Goal: Task Accomplishment & Management: Complete application form

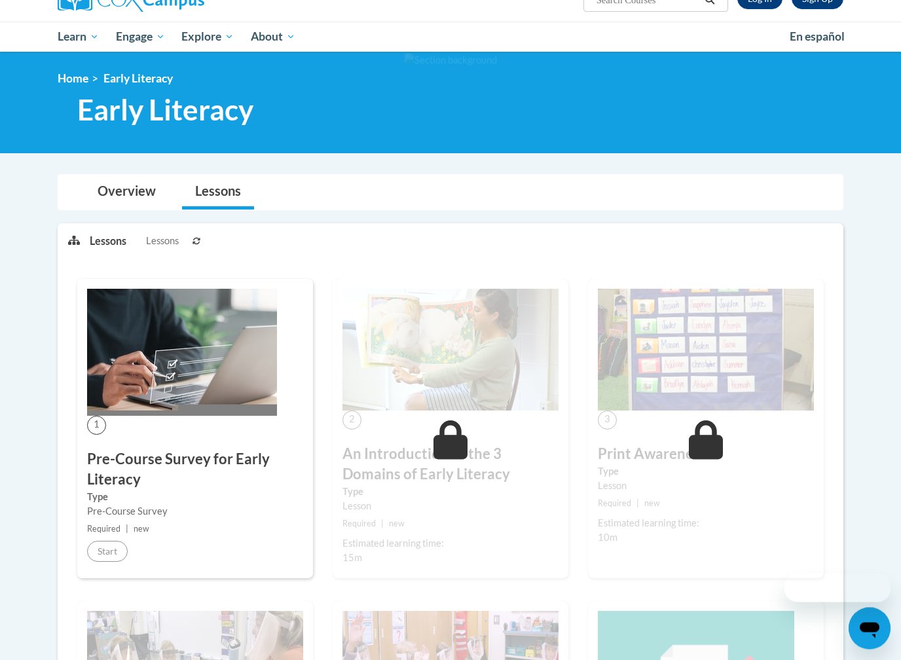
scroll to position [119, 0]
click at [185, 363] on img at bounding box center [182, 352] width 190 height 127
click at [132, 504] on div "Pre-Course Survey" at bounding box center [195, 511] width 216 height 14
click at [133, 460] on h3 "Pre-Course Survey for Early Literacy" at bounding box center [195, 469] width 216 height 41
click at [113, 387] on img at bounding box center [182, 352] width 190 height 127
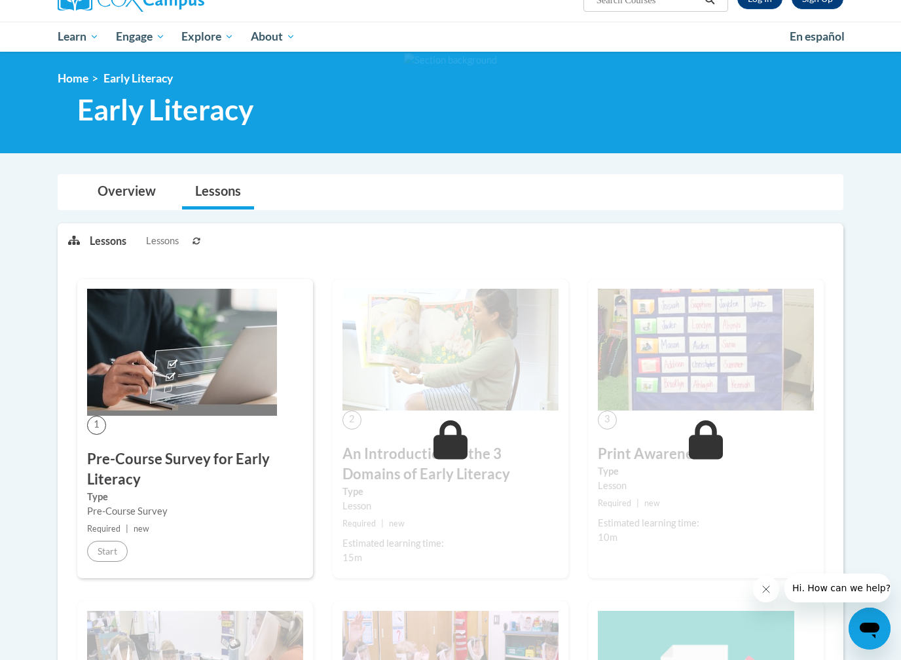
click at [85, 422] on div "1 Pre-Course Survey for Early Literacy Type Pre-Course Survey Required | new St…" at bounding box center [195, 428] width 236 height 299
click at [96, 422] on span "1" at bounding box center [96, 425] width 19 height 19
click at [111, 475] on h3 "Pre-Course Survey for Early Literacy" at bounding box center [195, 469] width 216 height 41
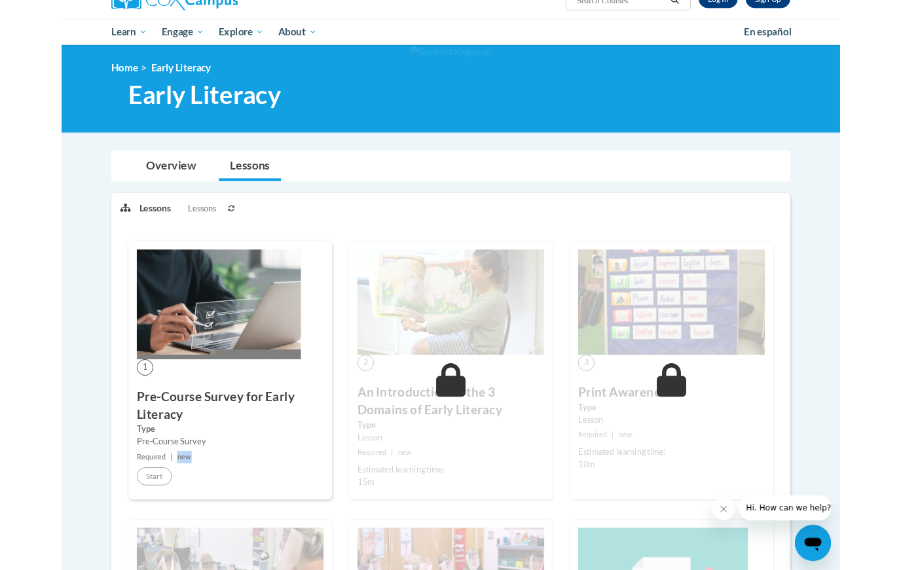
scroll to position [0, 0]
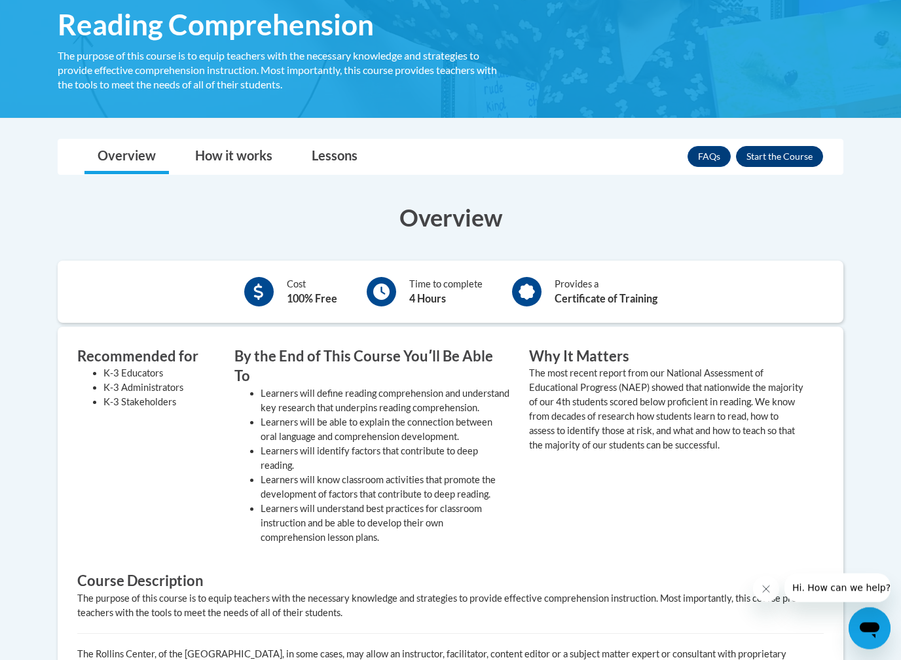
scroll to position [225, 0]
click at [773, 154] on button "Enroll" at bounding box center [779, 156] width 87 height 21
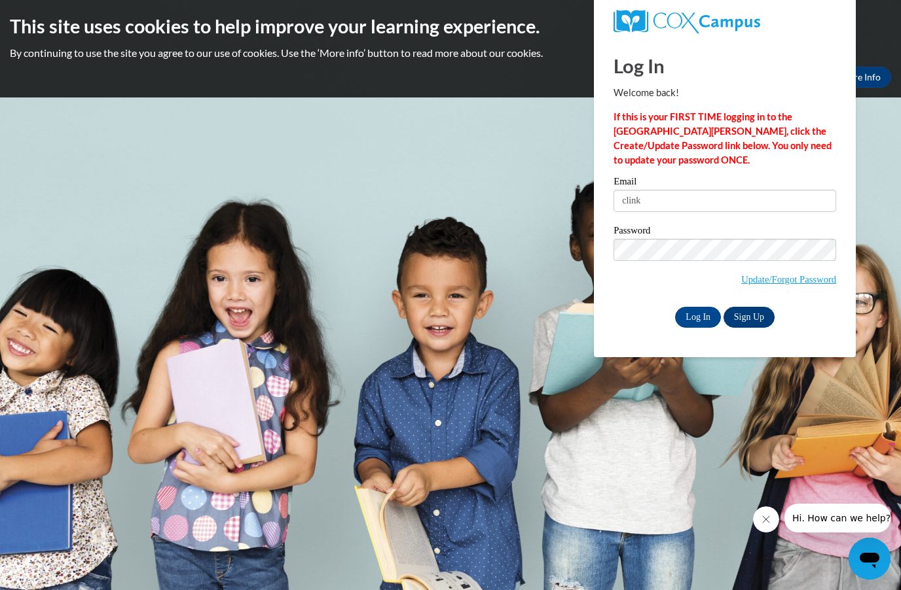
type input "clink"
click at [746, 315] on link "Sign Up" at bounding box center [748, 317] width 51 height 21
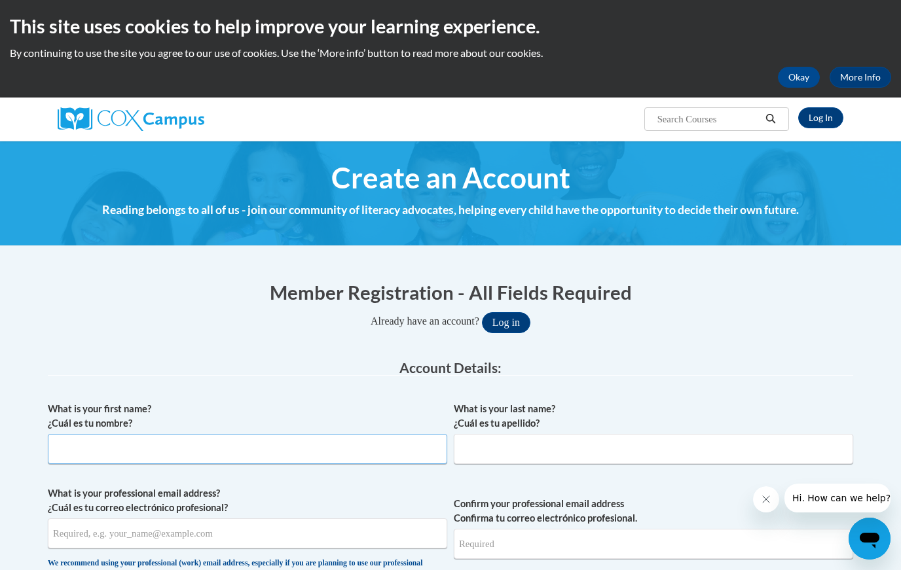
click at [178, 440] on input "What is your first name? ¿Cuál es tu nombre?" at bounding box center [247, 449] width 399 height 30
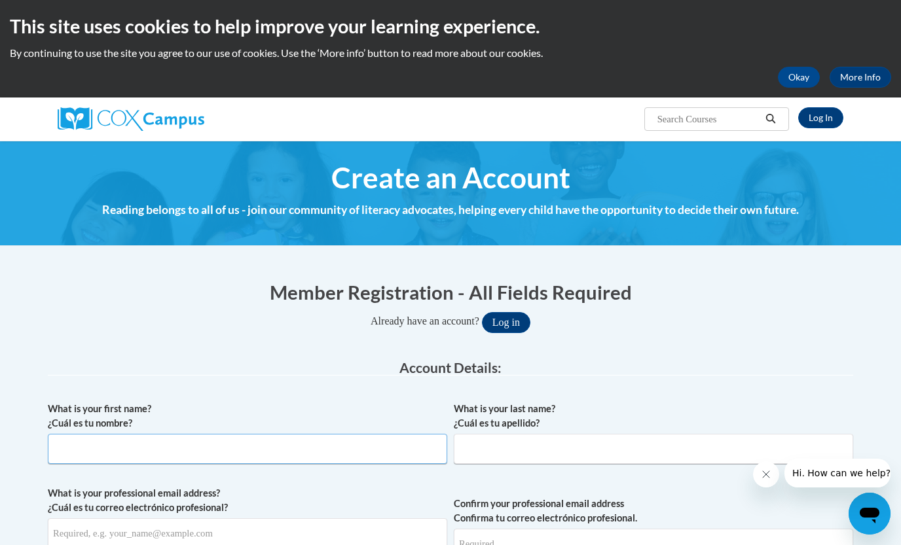
type input "c"
click at [82, 458] on input "What is your first name? ¿Cuál es tu nombre?" at bounding box center [247, 449] width 399 height 30
click at [139, 326] on div "Already have an account? Log in" at bounding box center [450, 322] width 805 height 21
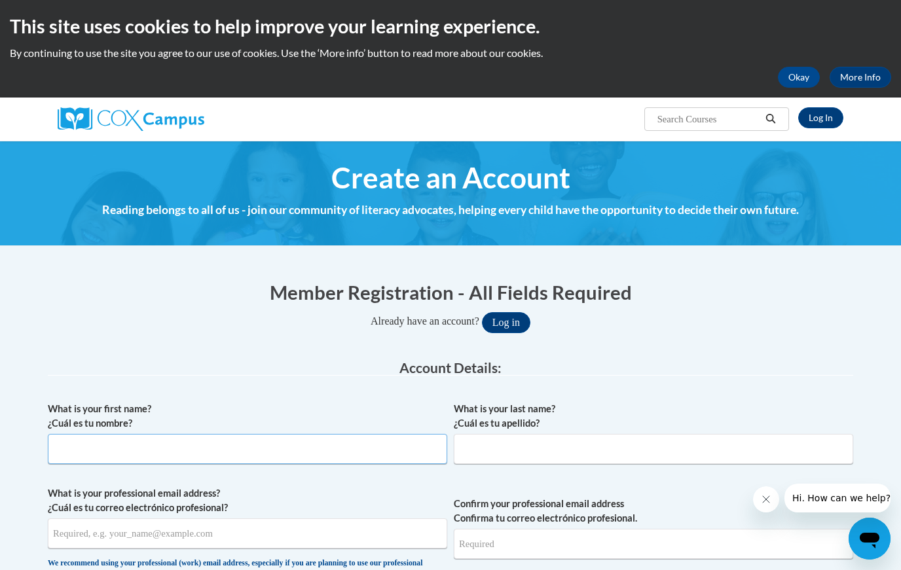
click at [156, 444] on input "What is your first name? ¿Cuál es tu nombre?" at bounding box center [247, 449] width 399 height 30
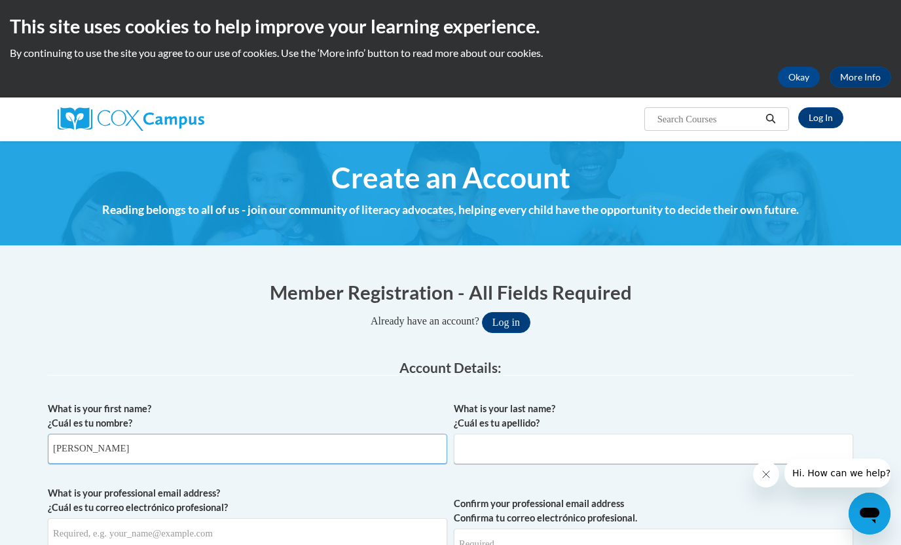
type input "Carmen"
click at [496, 449] on input "What is your last name? ¿Cuál es tu apellido?" at bounding box center [653, 449] width 399 height 30
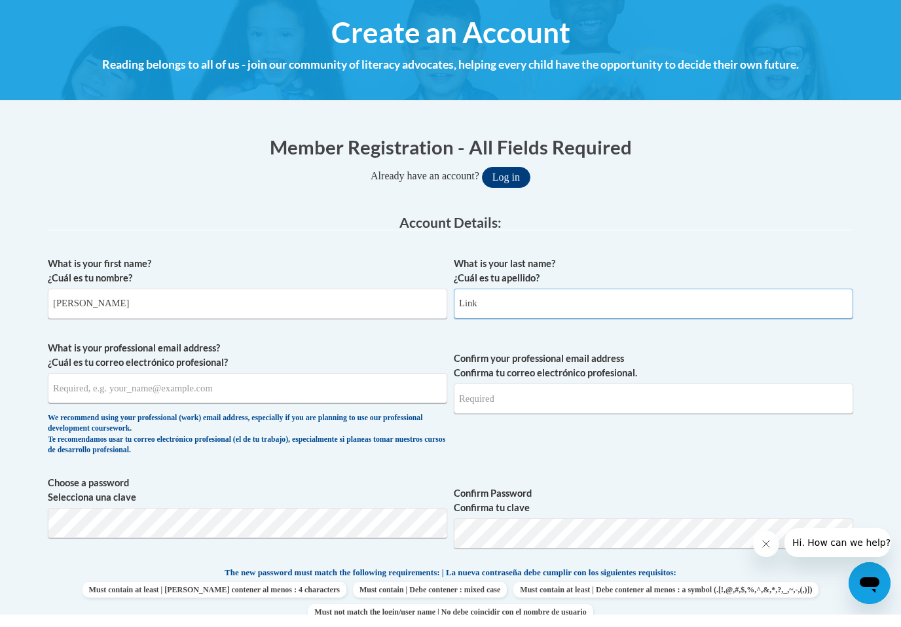
scroll to position [139, 0]
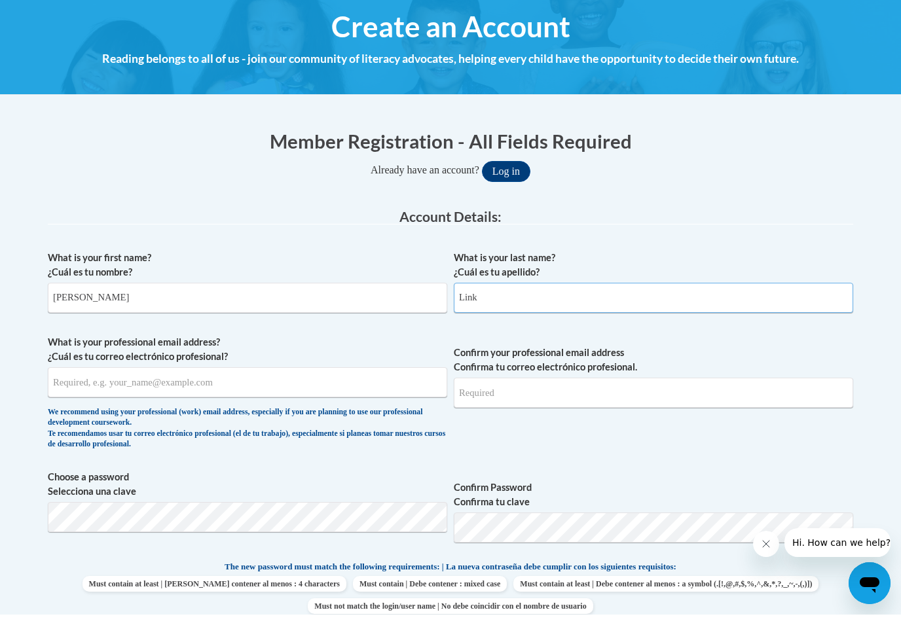
type input "Link"
click at [128, 380] on input "What is your professional email address? ¿Cuál es tu correo electrónico profesi…" at bounding box center [247, 395] width 399 height 30
type input "clink@student.uiwtx.edu"
click at [613, 390] on input "Confirm your professional email address Confirma tu correo electrónico profesio…" at bounding box center [653, 405] width 399 height 30
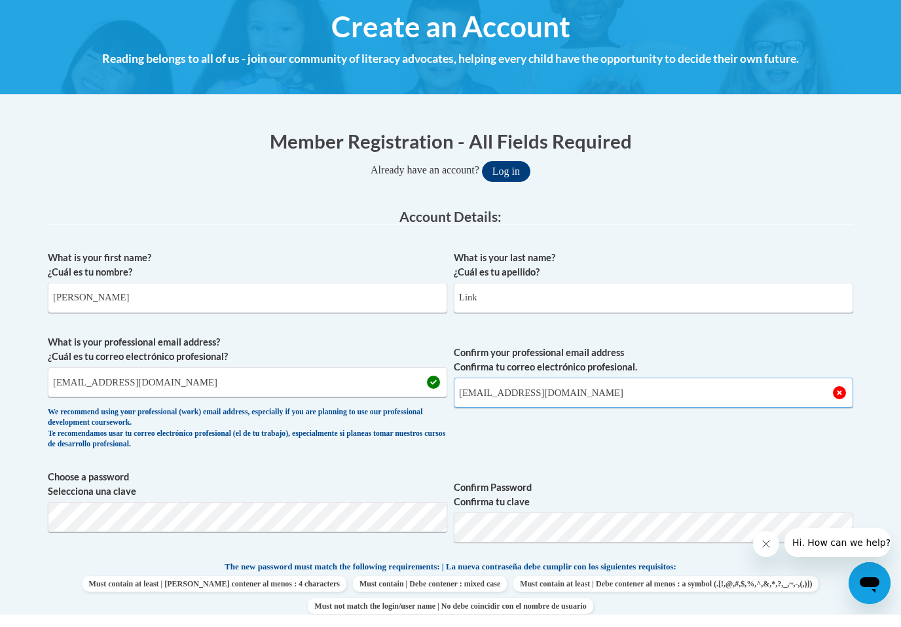
type input "clink@student.uiwtx.edu"
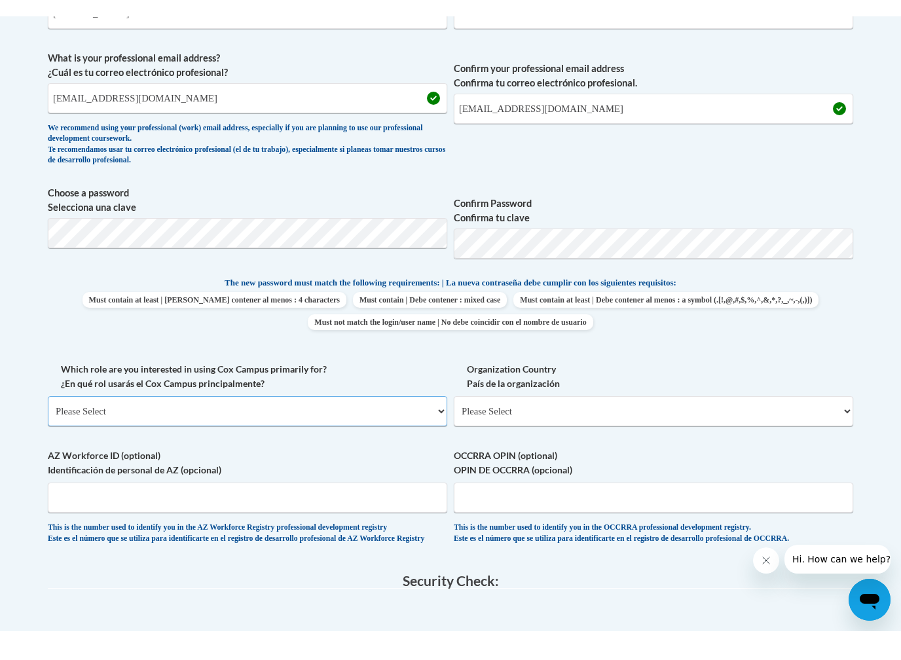
scroll to position [452, 0]
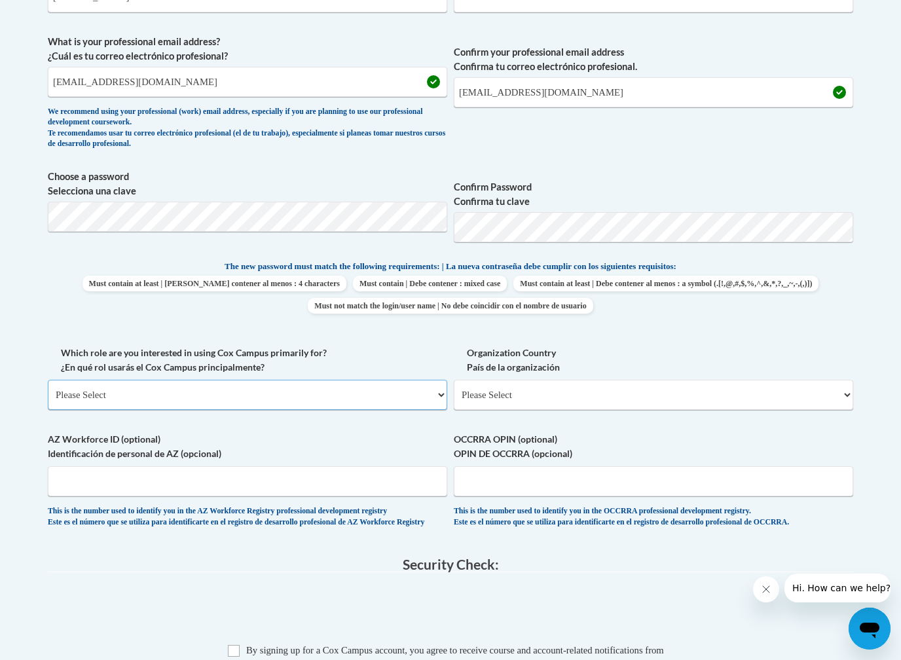
select select "5a18ea06-2b54-4451-96f2-d152daf9eac5"
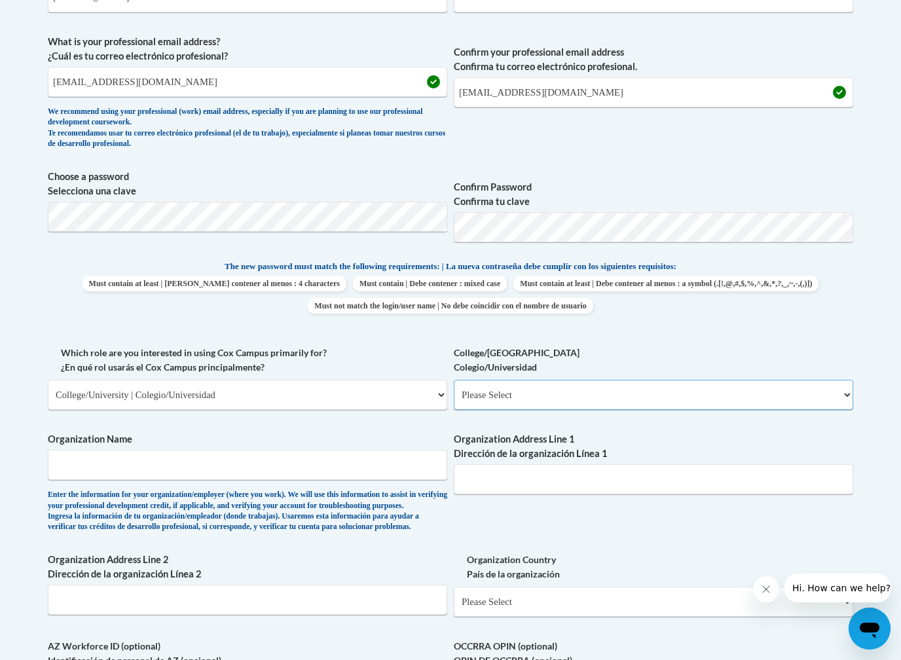
select select "99b32b07-cffc-426c-8bf6-0cd77760d84b"
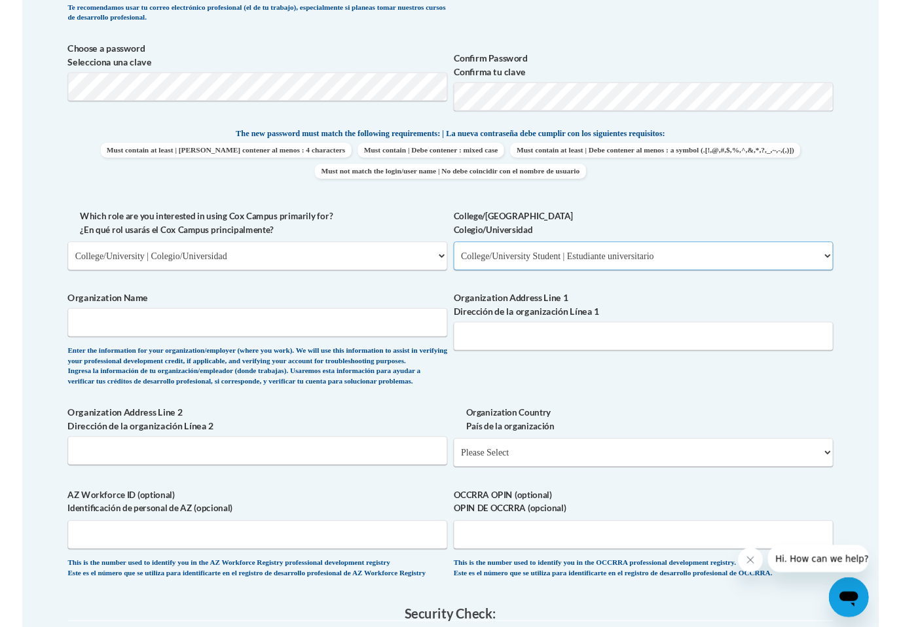
scroll to position [581, 0]
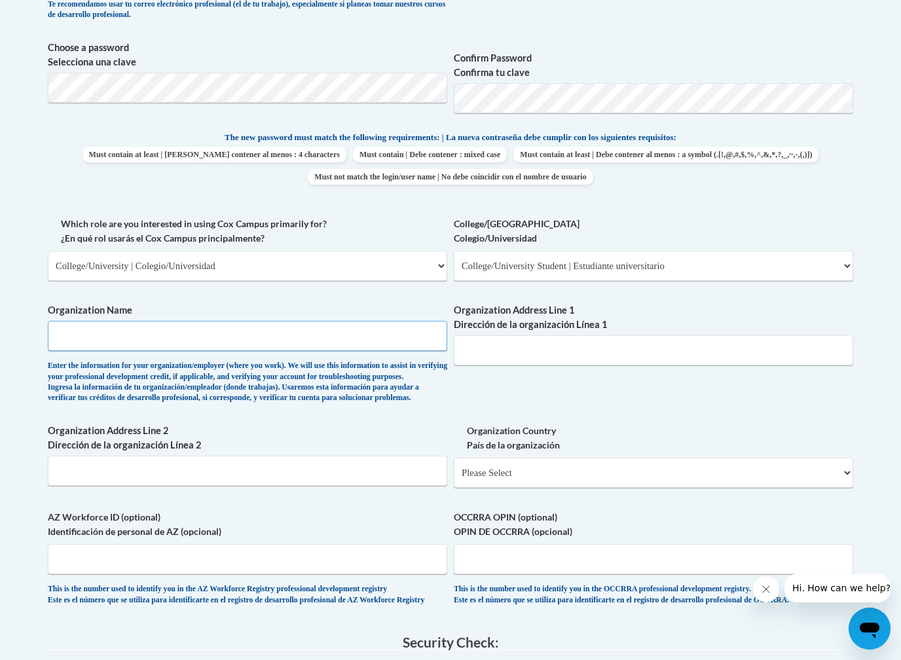
click at [151, 329] on input "Organization Name" at bounding box center [247, 336] width 399 height 30
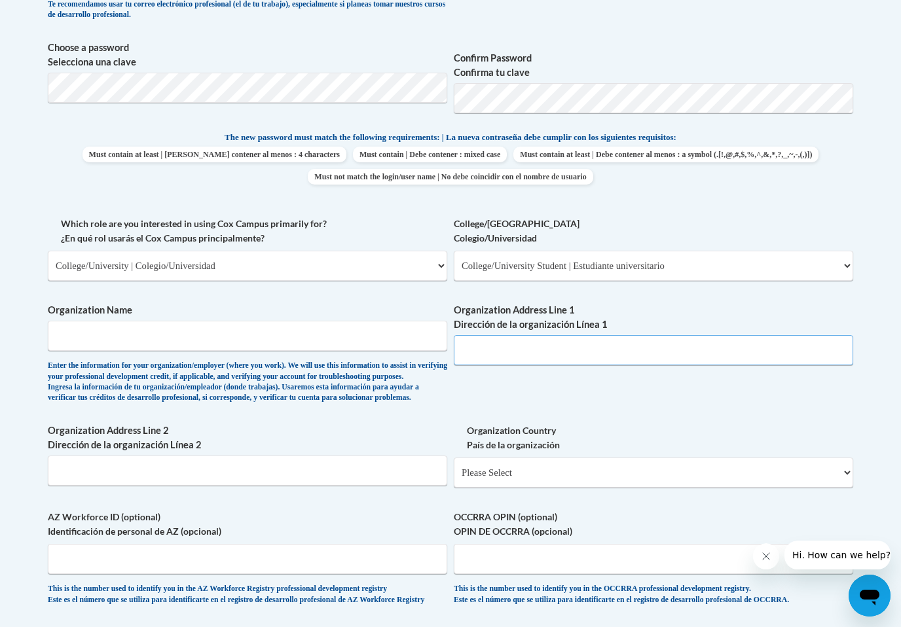
click at [529, 336] on input "Organization Address Line 1 Dirección de la organización Línea 1" at bounding box center [653, 350] width 399 height 30
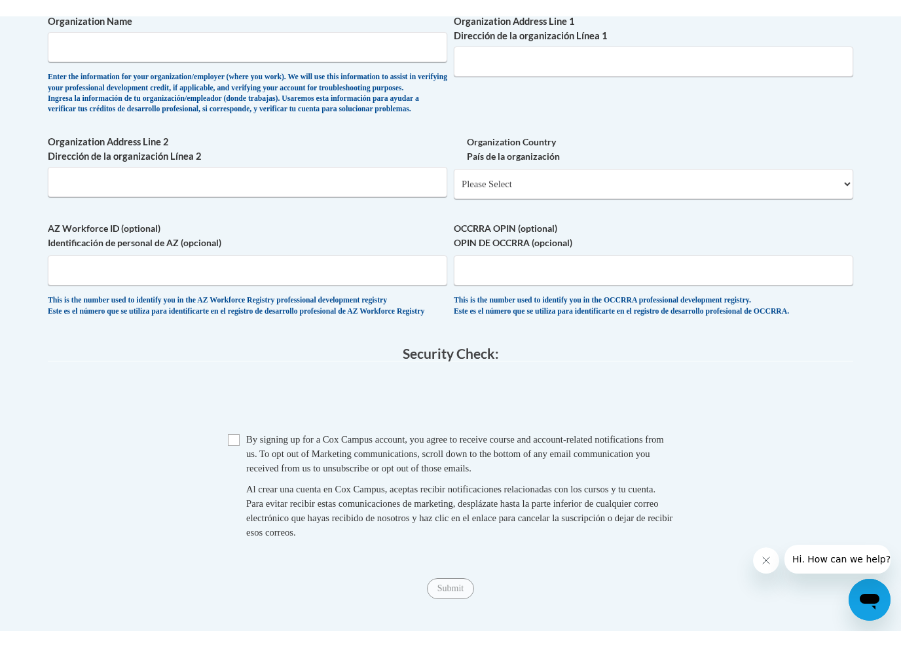
scroll to position [886, 0]
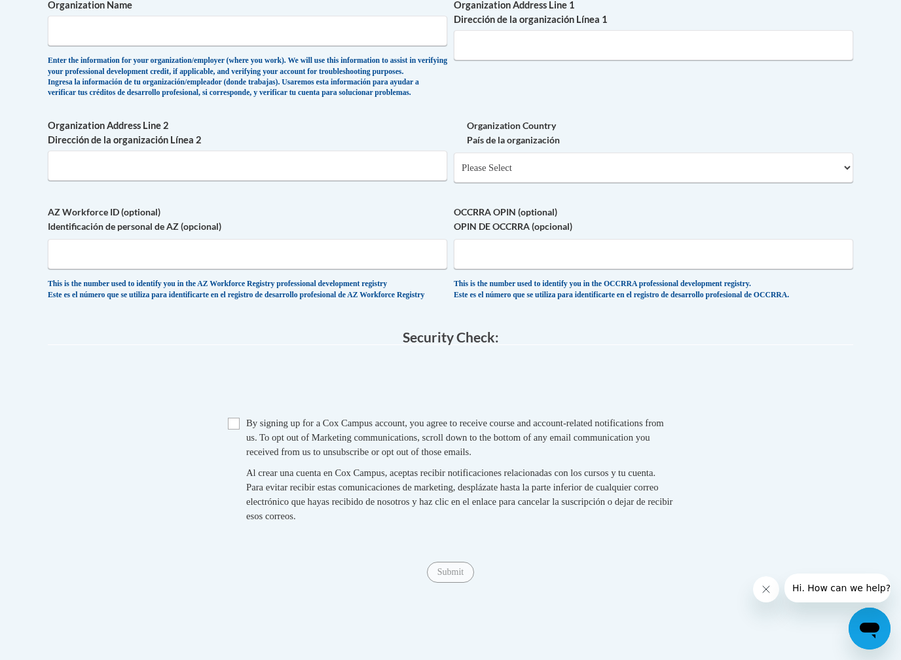
click at [235, 418] on input "Checkbox" at bounding box center [234, 424] width 12 height 12
checkbox input "true"
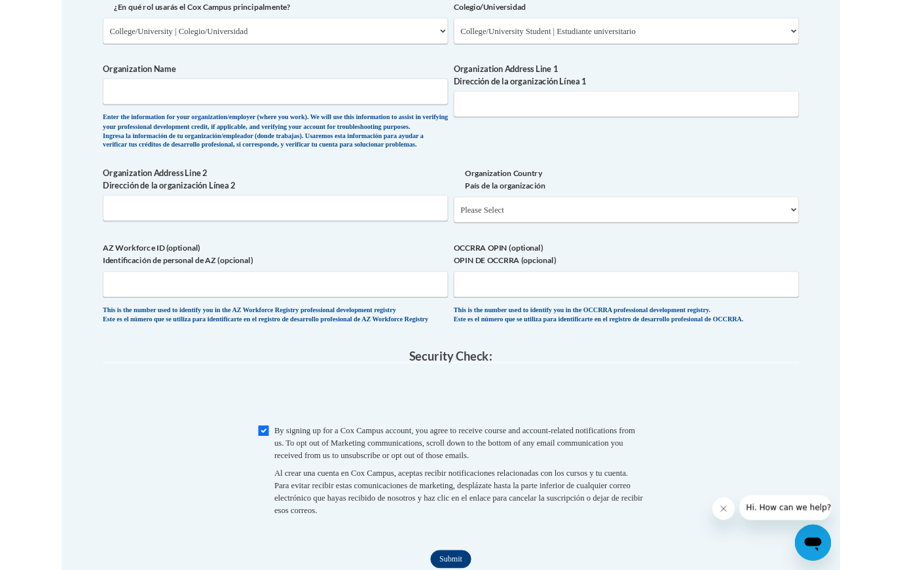
scroll to position [773, 0]
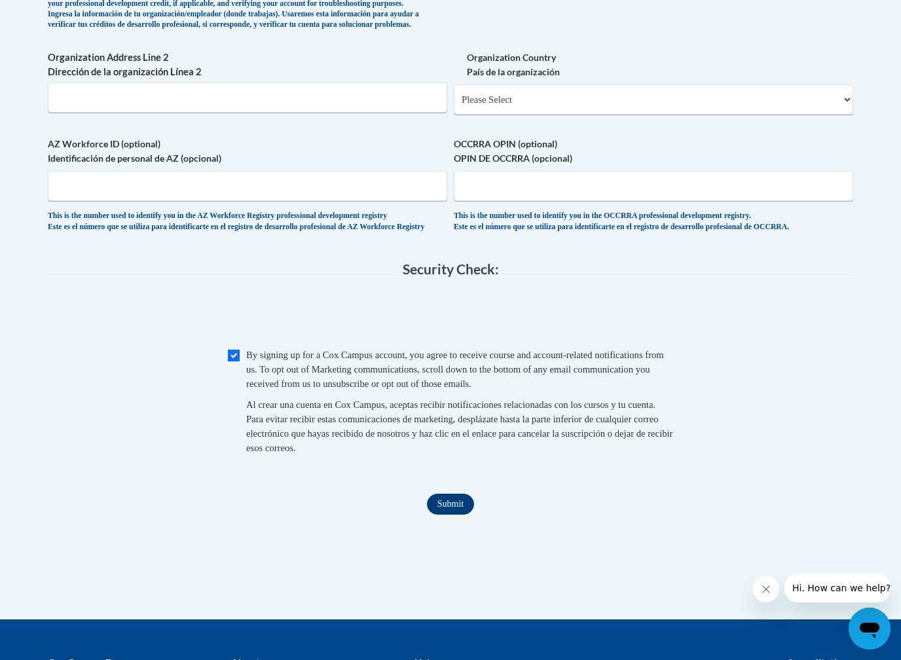
click at [450, 494] on input "Submit" at bounding box center [450, 504] width 47 height 21
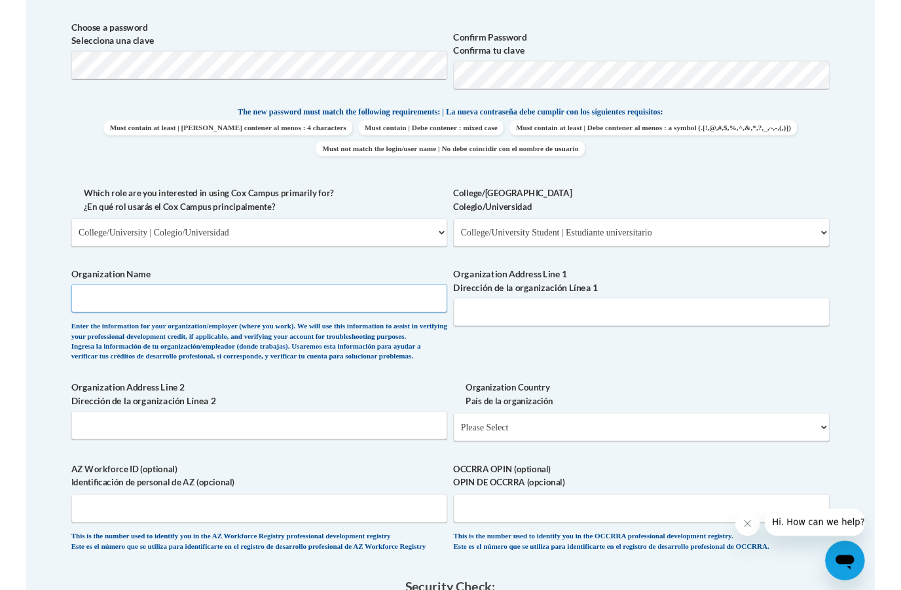
scroll to position [636, 0]
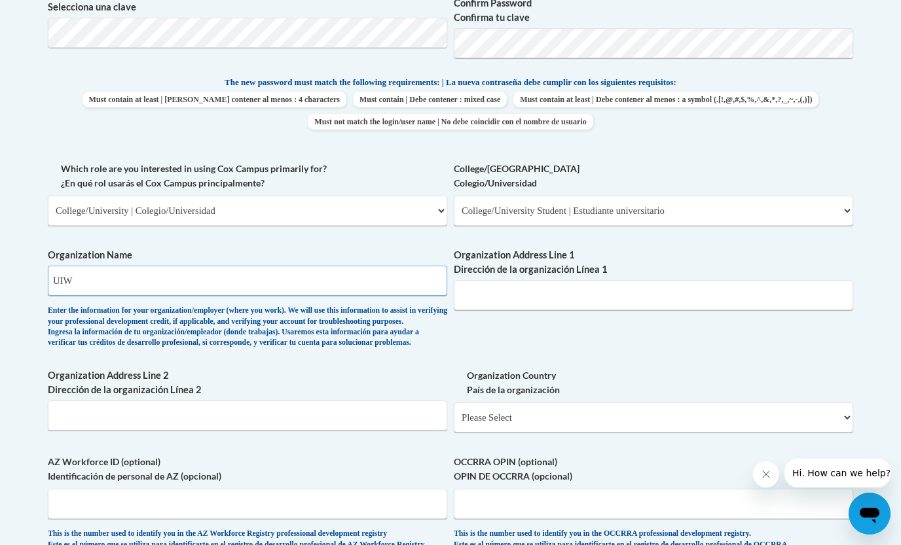
type input "UIW"
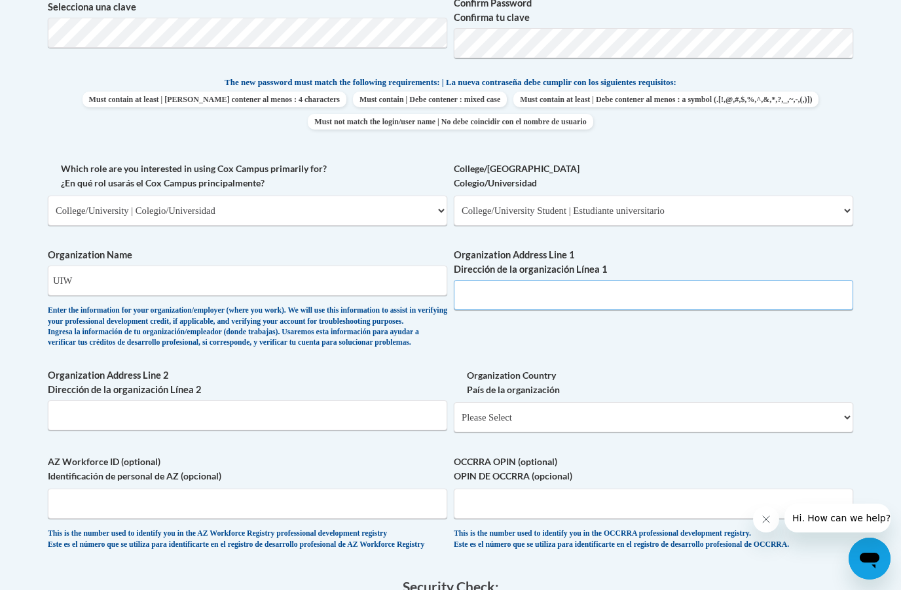
click at [495, 280] on input "Organization Address Line 1 Dirección de la organización Línea 1" at bounding box center [653, 295] width 399 height 30
type input "UIW"
click at [31, 272] on body "This site uses cookies to help improve your learning experience. By continuing …" at bounding box center [450, 266] width 901 height 1805
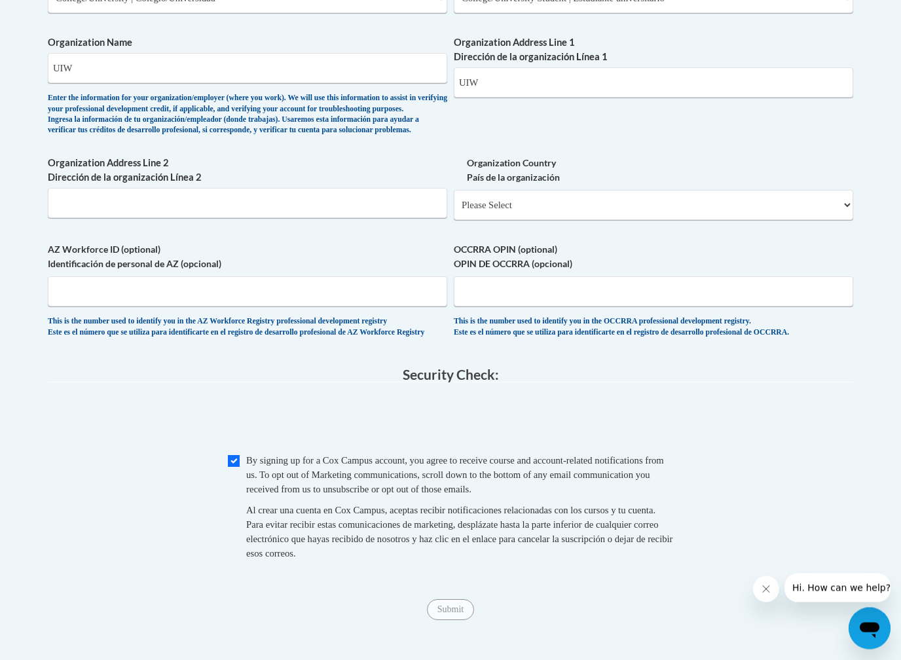
scroll to position [850, 0]
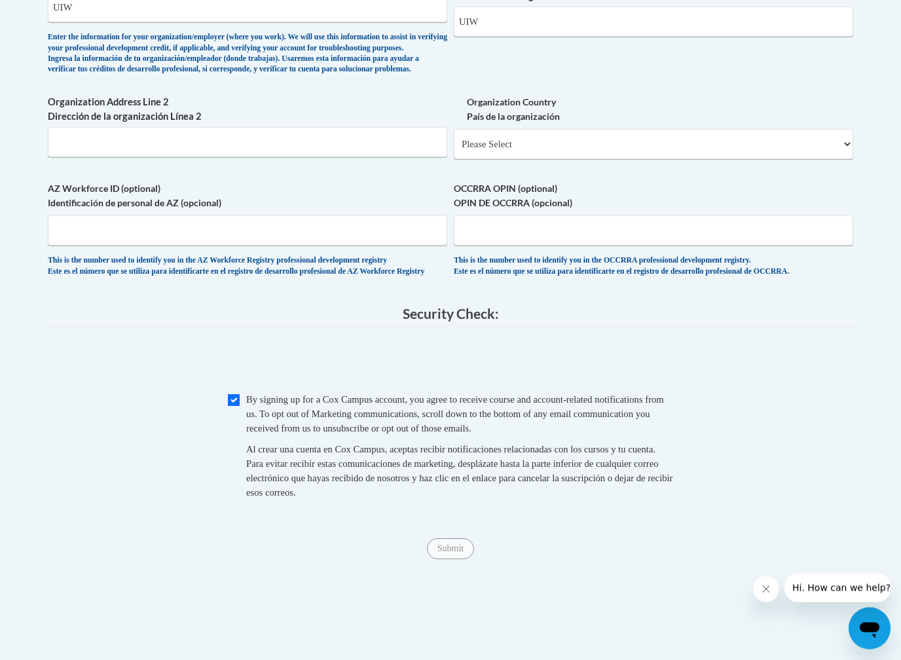
click at [238, 395] on input "Checkbox" at bounding box center [234, 401] width 12 height 12
click at [232, 394] on input "Checkbox" at bounding box center [234, 400] width 12 height 12
checkbox input "true"
click at [447, 538] on input "Submit" at bounding box center [450, 548] width 47 height 21
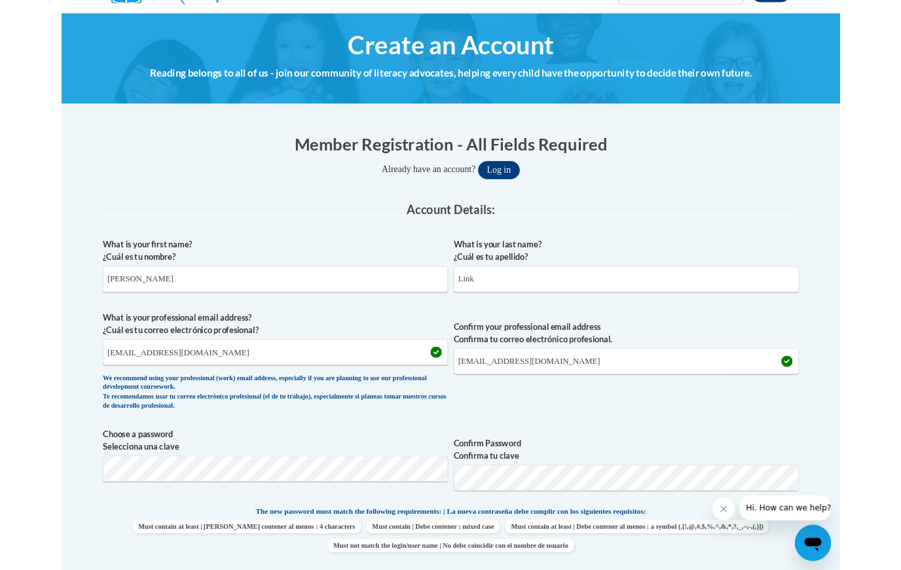
scroll to position [0, 0]
